Goal: Navigation & Orientation: Go to known website

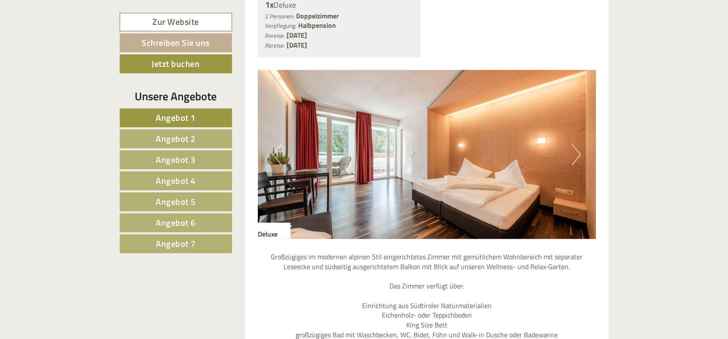
scroll to position [773, 0]
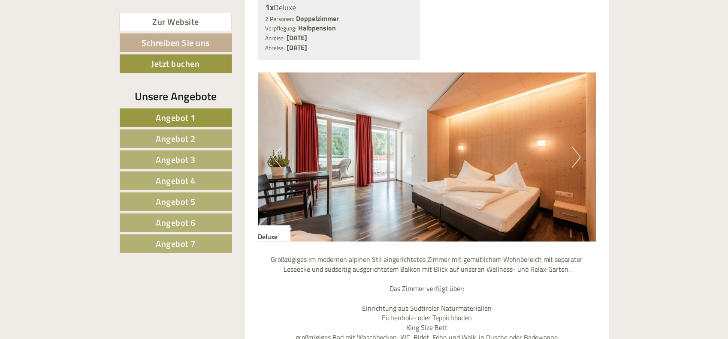
click at [578, 147] on button "Next" at bounding box center [576, 157] width 9 height 21
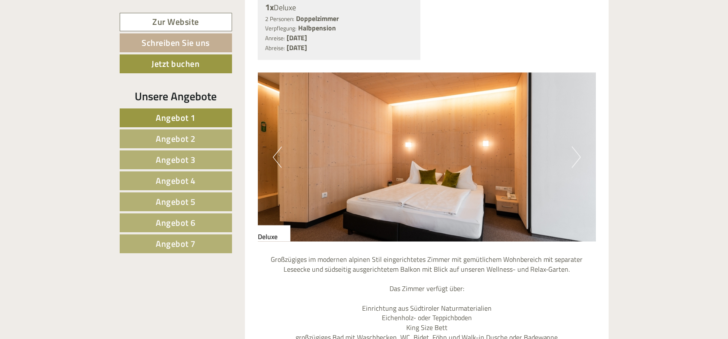
click at [578, 147] on button "Next" at bounding box center [576, 157] width 9 height 21
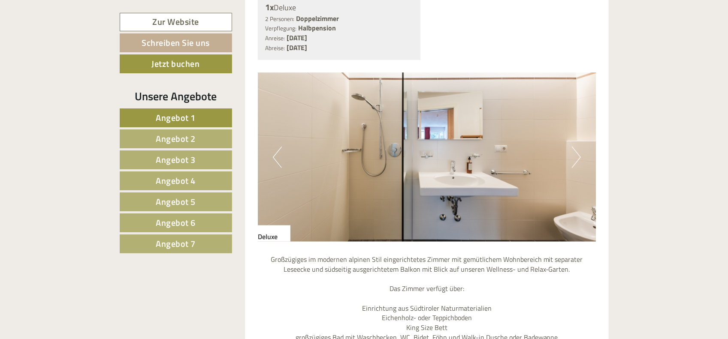
click at [578, 147] on button "Next" at bounding box center [576, 157] width 9 height 21
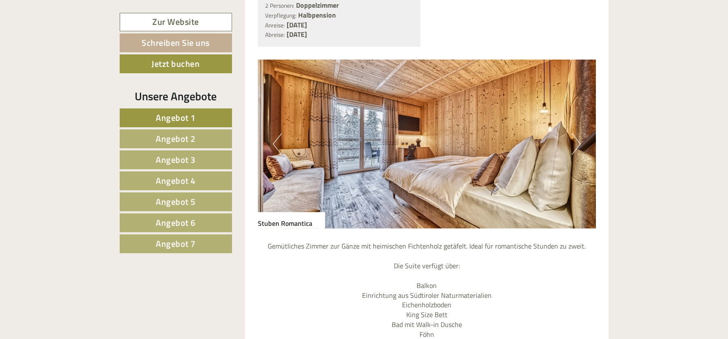
scroll to position [2146, 0]
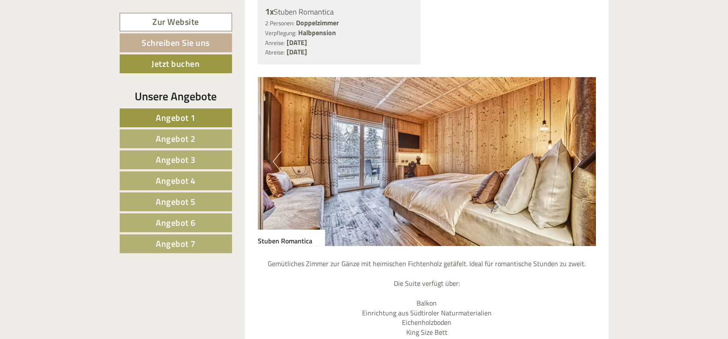
click at [576, 151] on button "Next" at bounding box center [576, 161] width 9 height 21
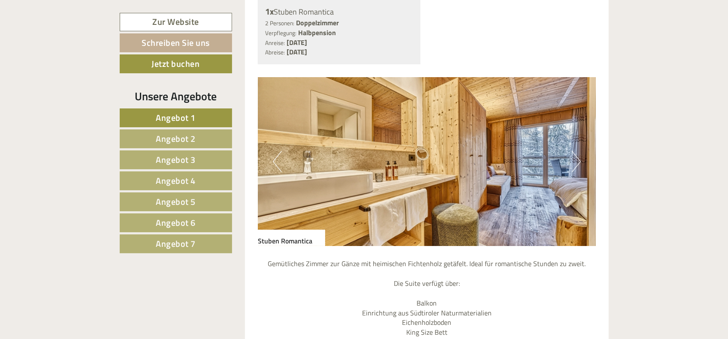
click at [576, 151] on button "Next" at bounding box center [576, 161] width 9 height 21
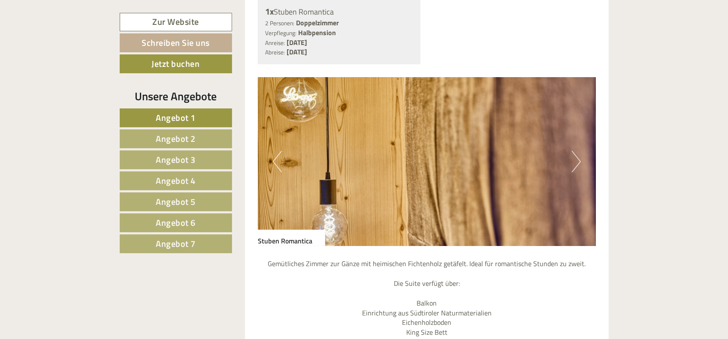
click at [576, 151] on button "Next" at bounding box center [576, 161] width 9 height 21
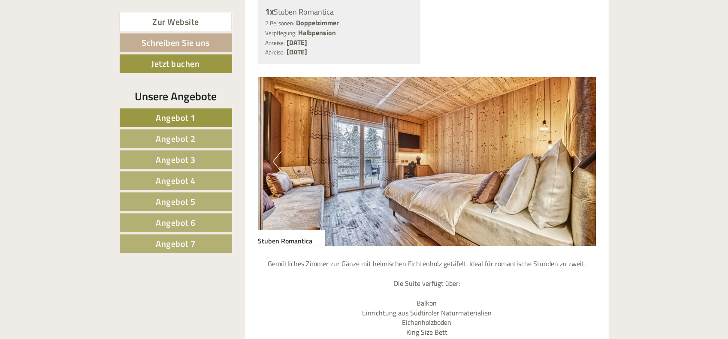
click at [576, 151] on button "Next" at bounding box center [576, 161] width 9 height 21
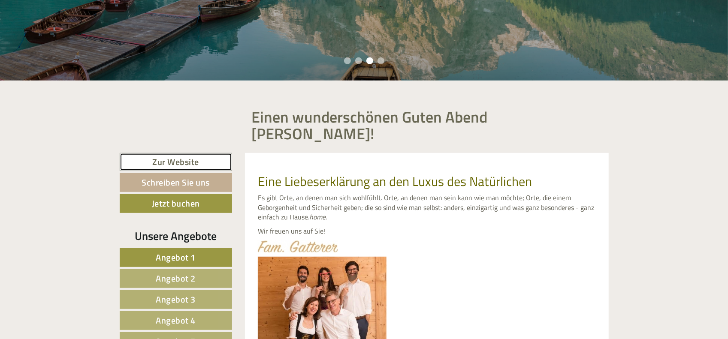
scroll to position [0, 0]
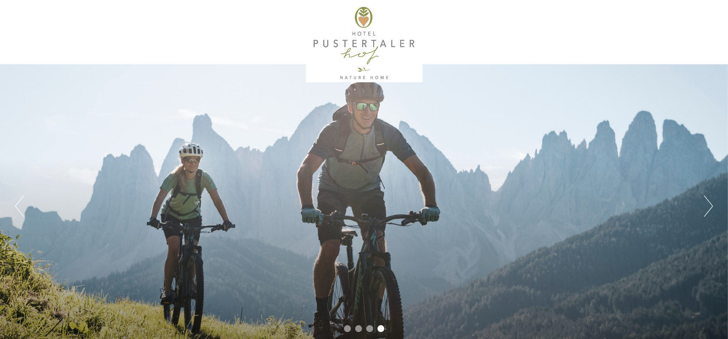
click at [706, 205] on button "Next" at bounding box center [708, 206] width 9 height 21
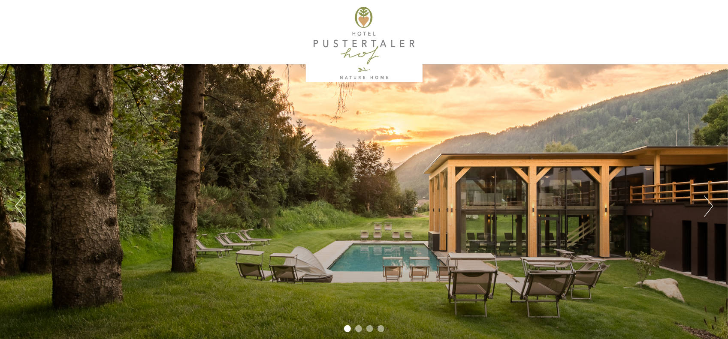
click at [706, 205] on button "Next" at bounding box center [708, 206] width 9 height 21
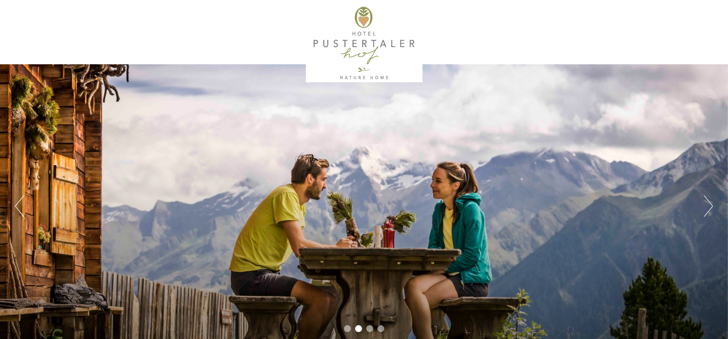
click at [18, 204] on button "Previous" at bounding box center [19, 206] width 9 height 21
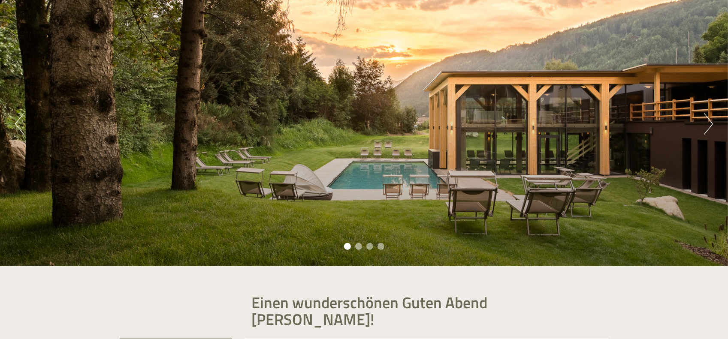
scroll to position [84, 0]
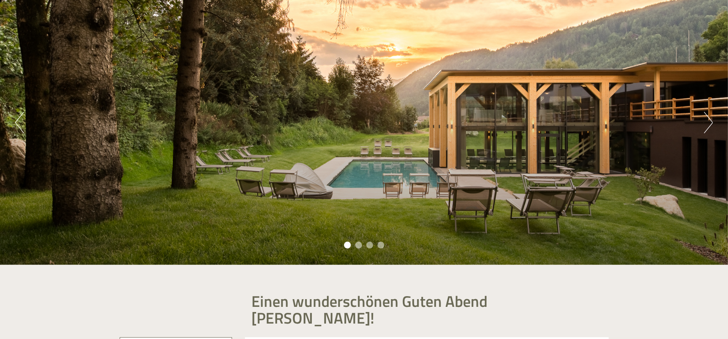
click at [708, 119] on button "Next" at bounding box center [708, 122] width 9 height 21
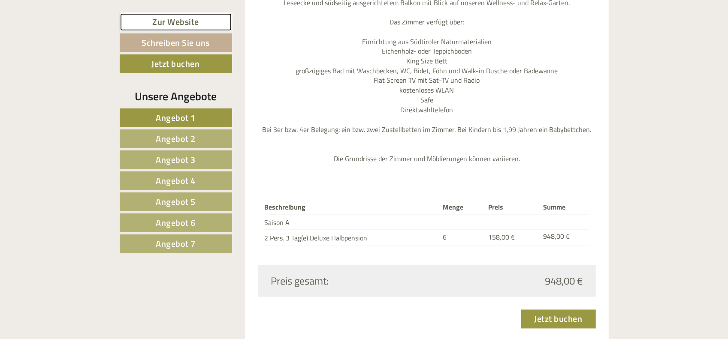
scroll to position [1040, 0]
